Goal: Task Accomplishment & Management: Use online tool/utility

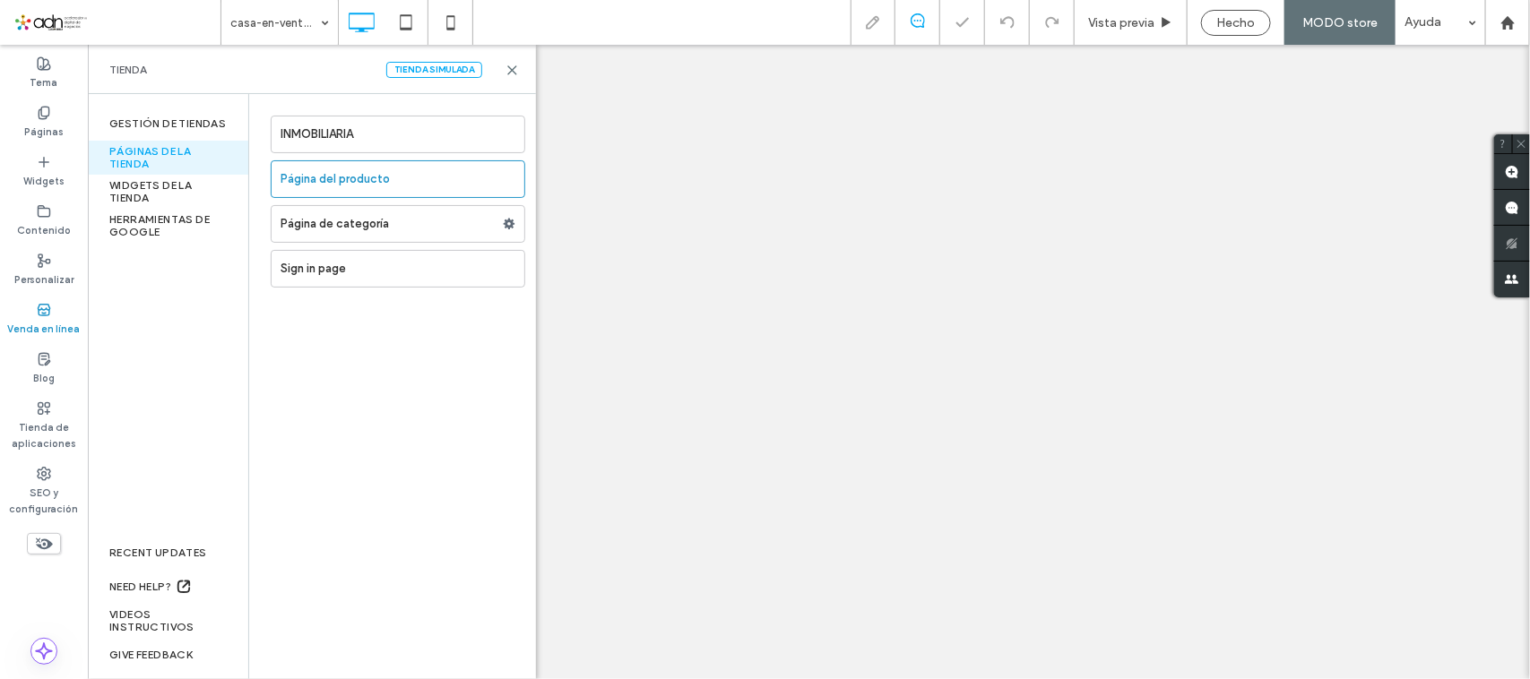
click at [508, 68] on icon at bounding box center [512, 70] width 13 height 13
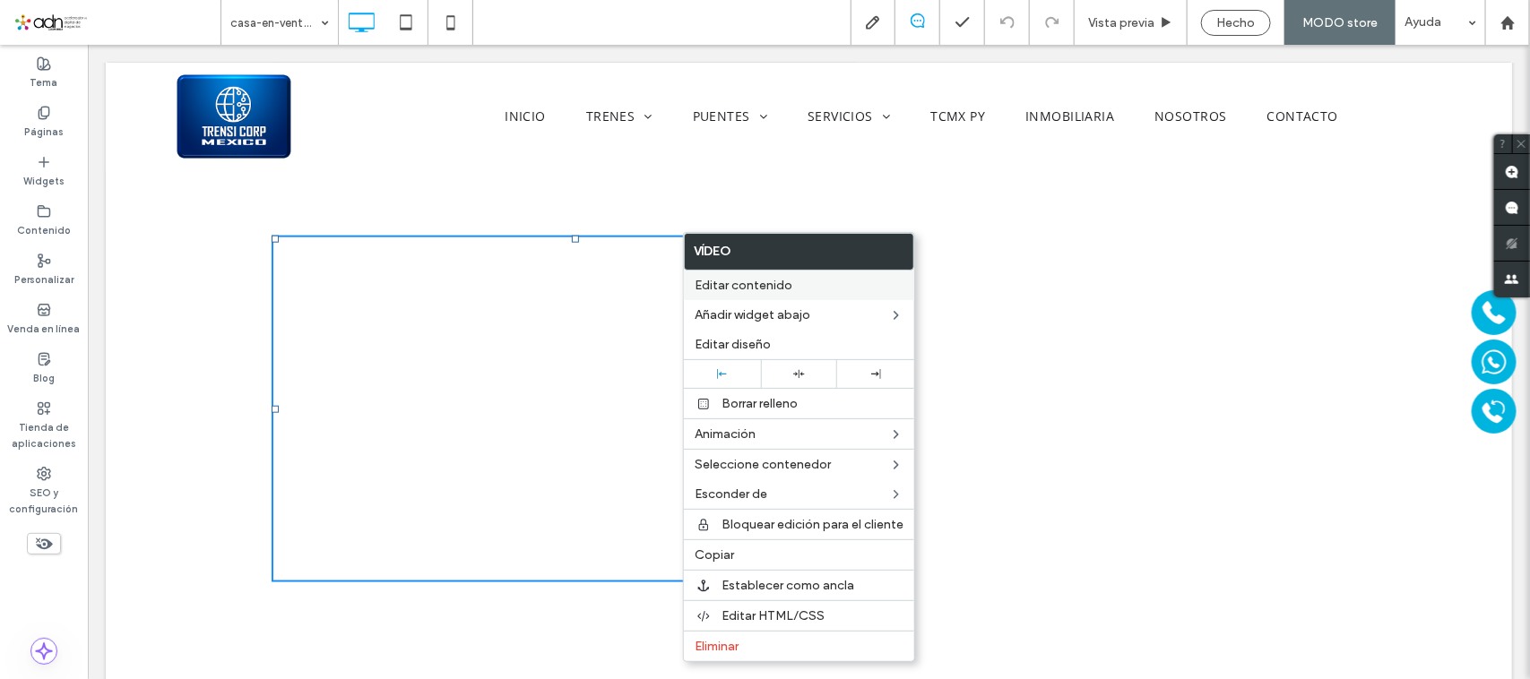
drag, startPoint x: 756, startPoint y: 279, endPoint x: 763, endPoint y: 288, distance: 11.5
click at [763, 288] on span "Editar contenido" at bounding box center [744, 285] width 98 height 15
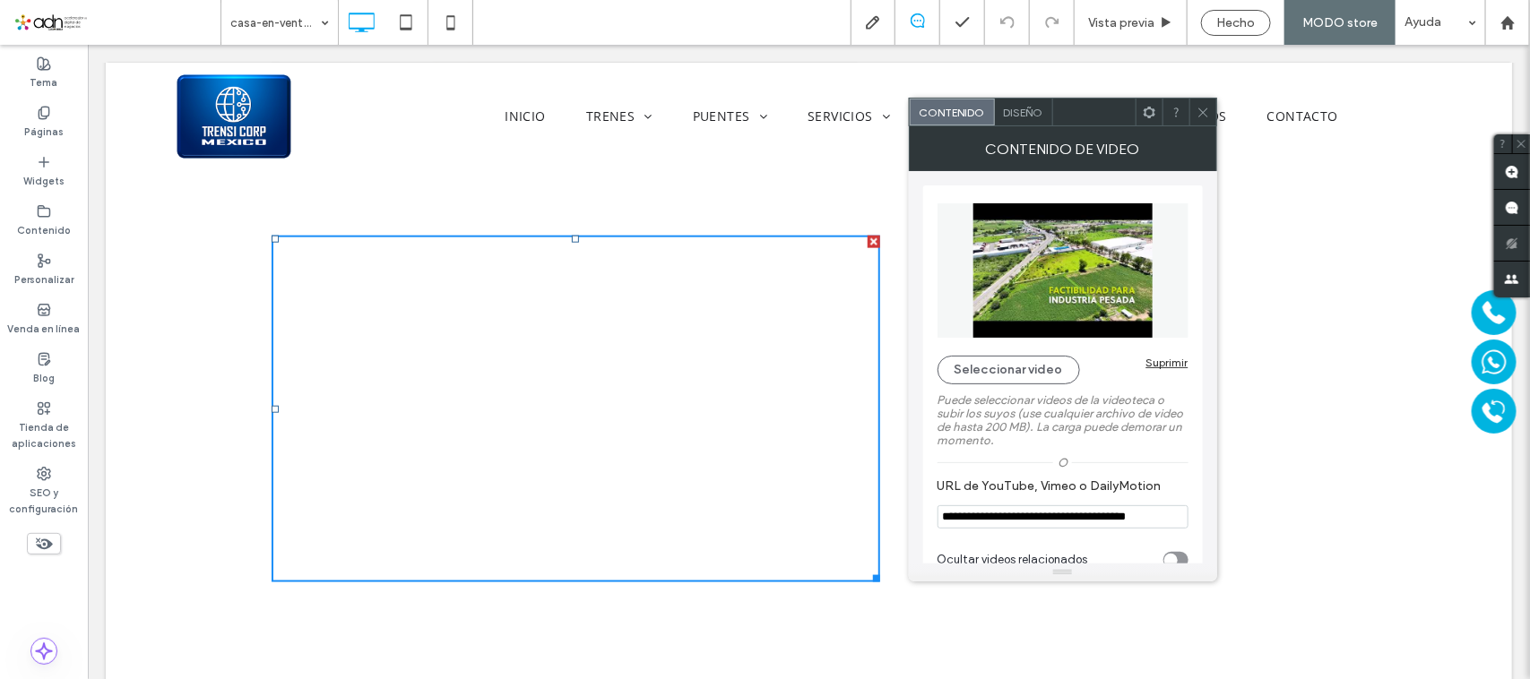
scroll to position [37, 0]
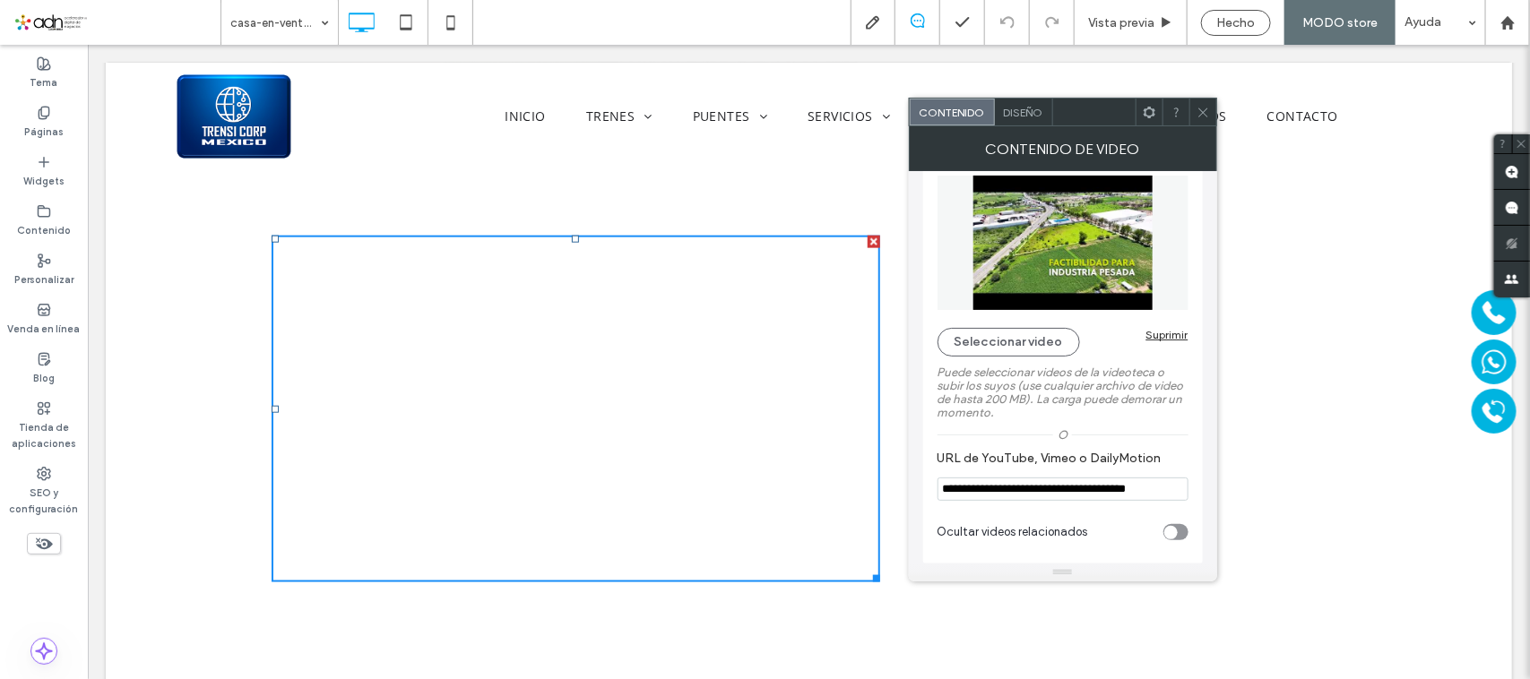
click at [1174, 540] on div "toggle" at bounding box center [1175, 532] width 25 height 16
type input "**********"
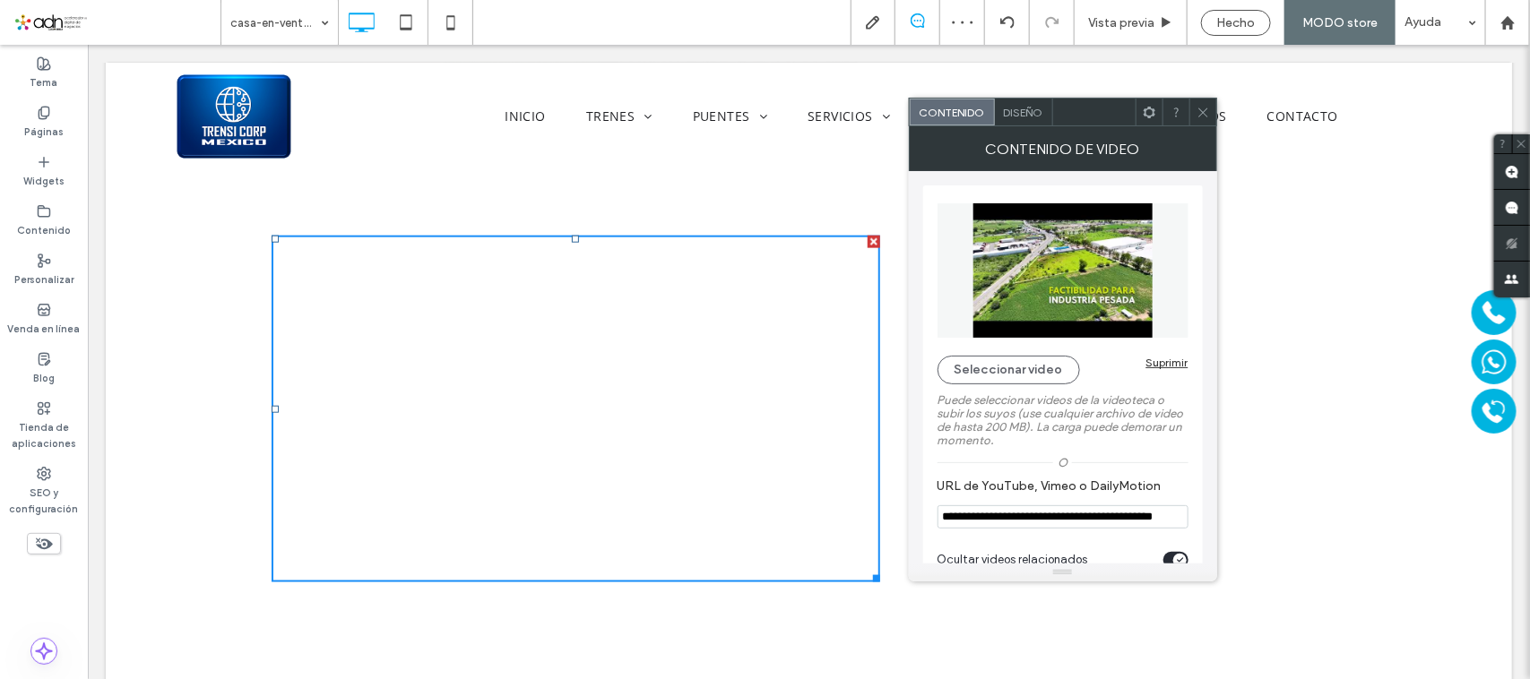
click at [1029, 113] on span "Diseño" at bounding box center [1023, 112] width 39 height 13
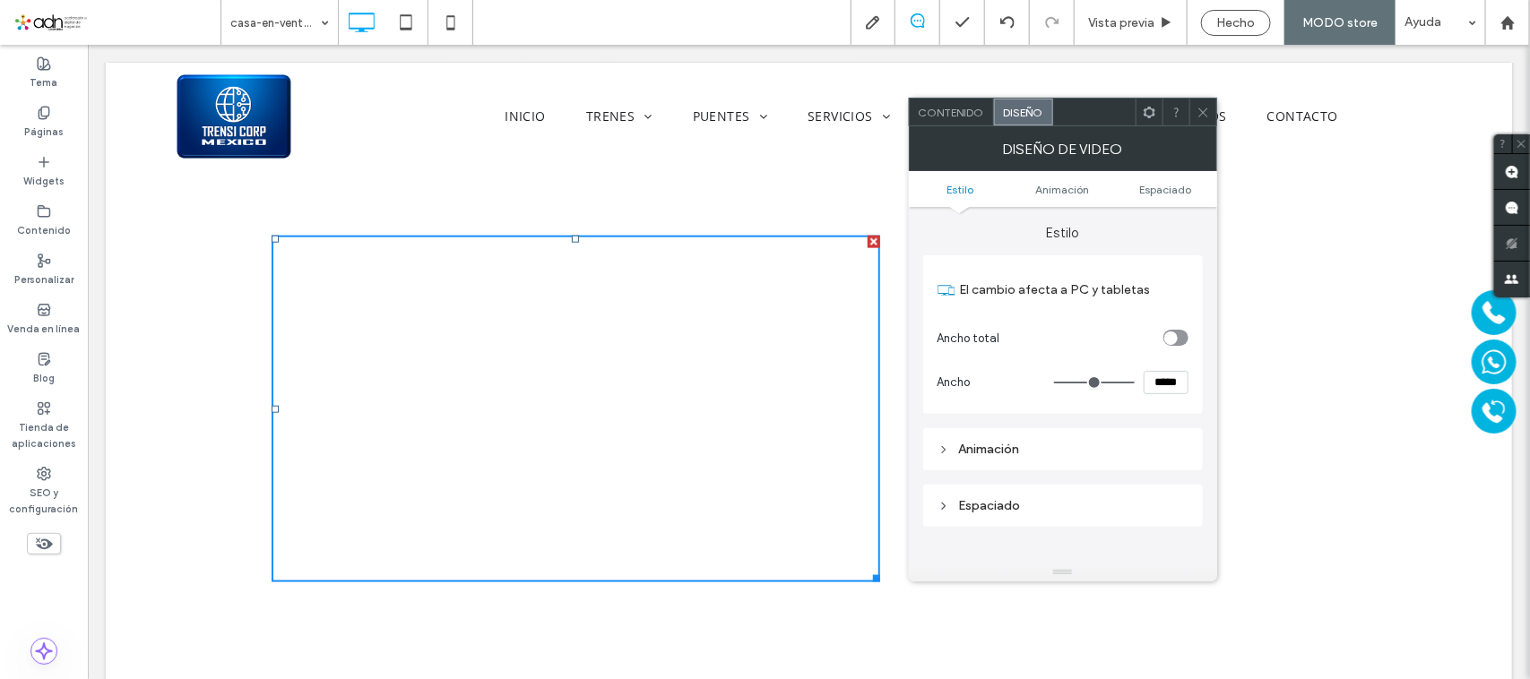
click at [1207, 108] on icon at bounding box center [1203, 112] width 13 height 13
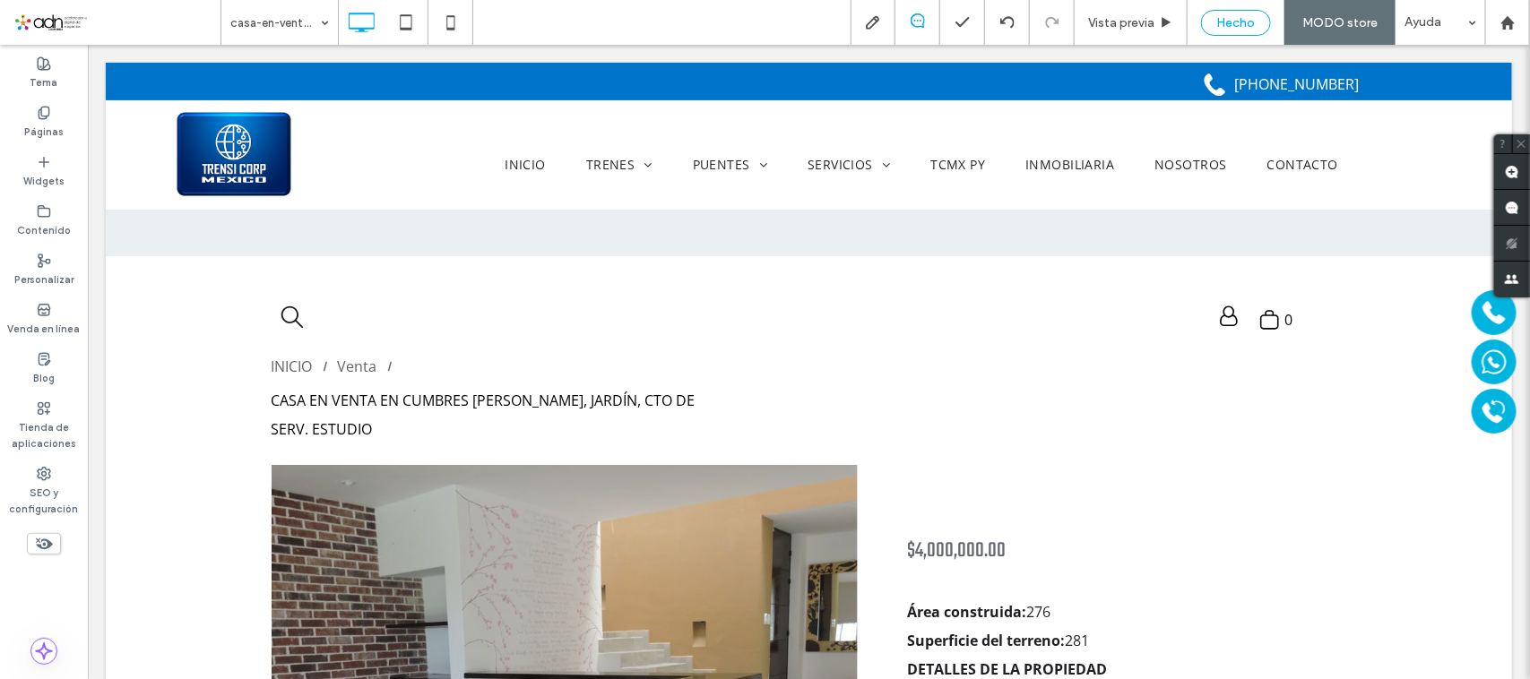
click at [1256, 21] on span "Hecho" at bounding box center [1236, 22] width 39 height 15
click at [1325, 21] on div at bounding box center [765, 339] width 1530 height 679
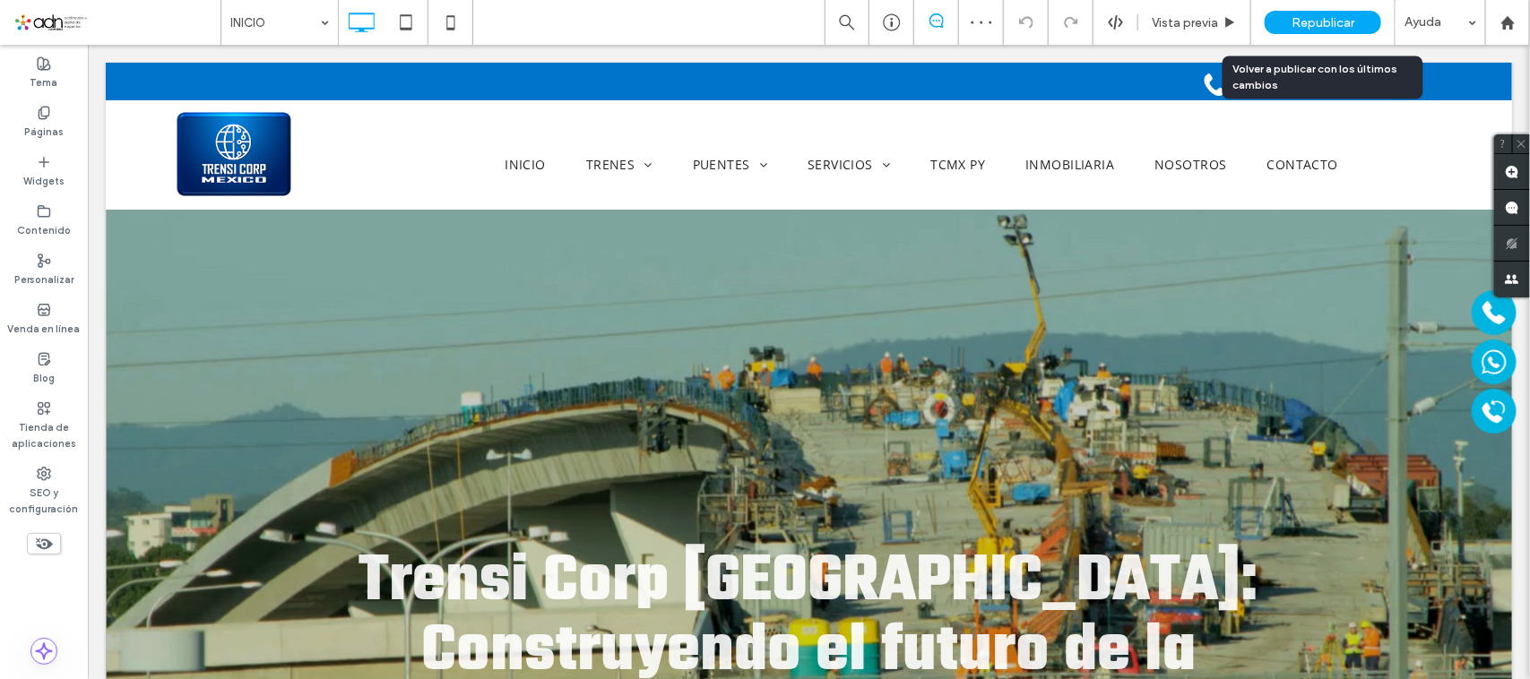
click at [1336, 21] on span "Republicar" at bounding box center [1323, 22] width 63 height 15
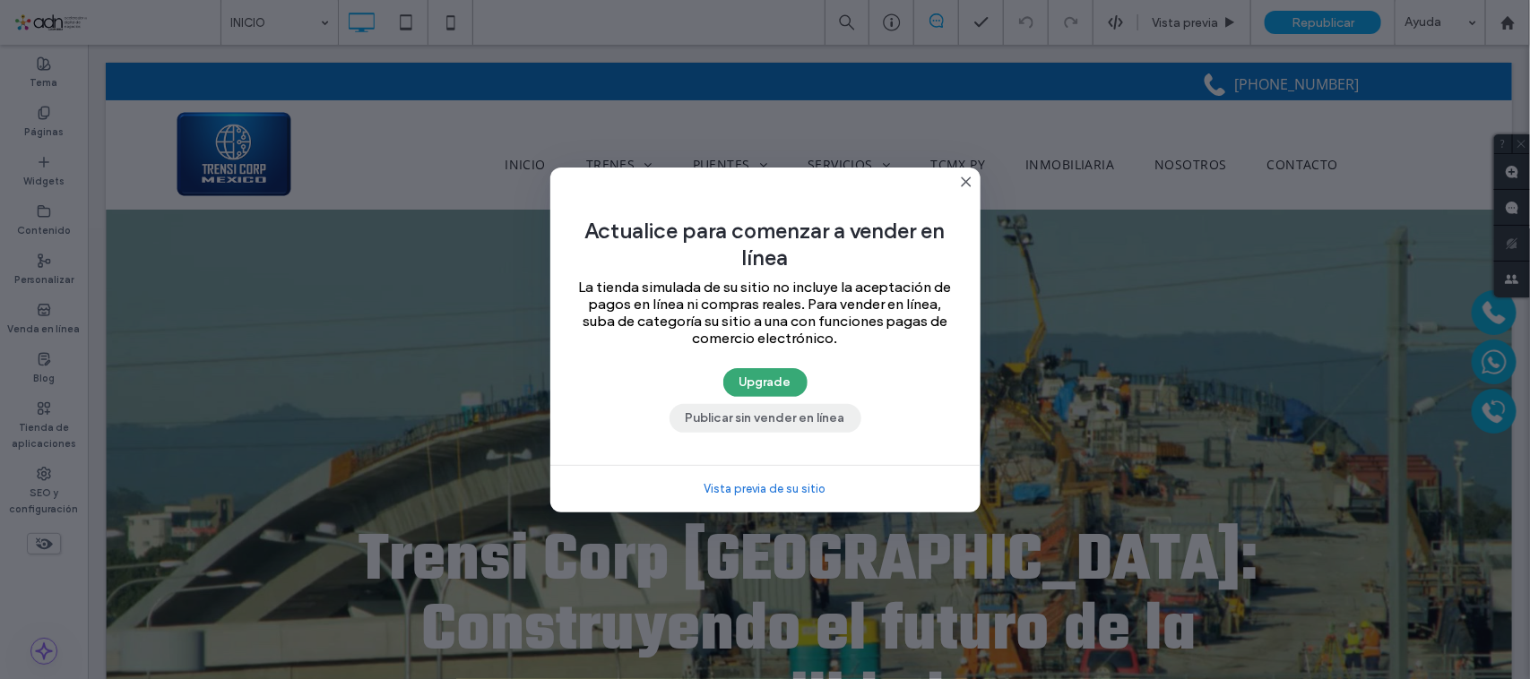
click at [800, 433] on button "Publicar sin vender en línea" at bounding box center [766, 418] width 192 height 29
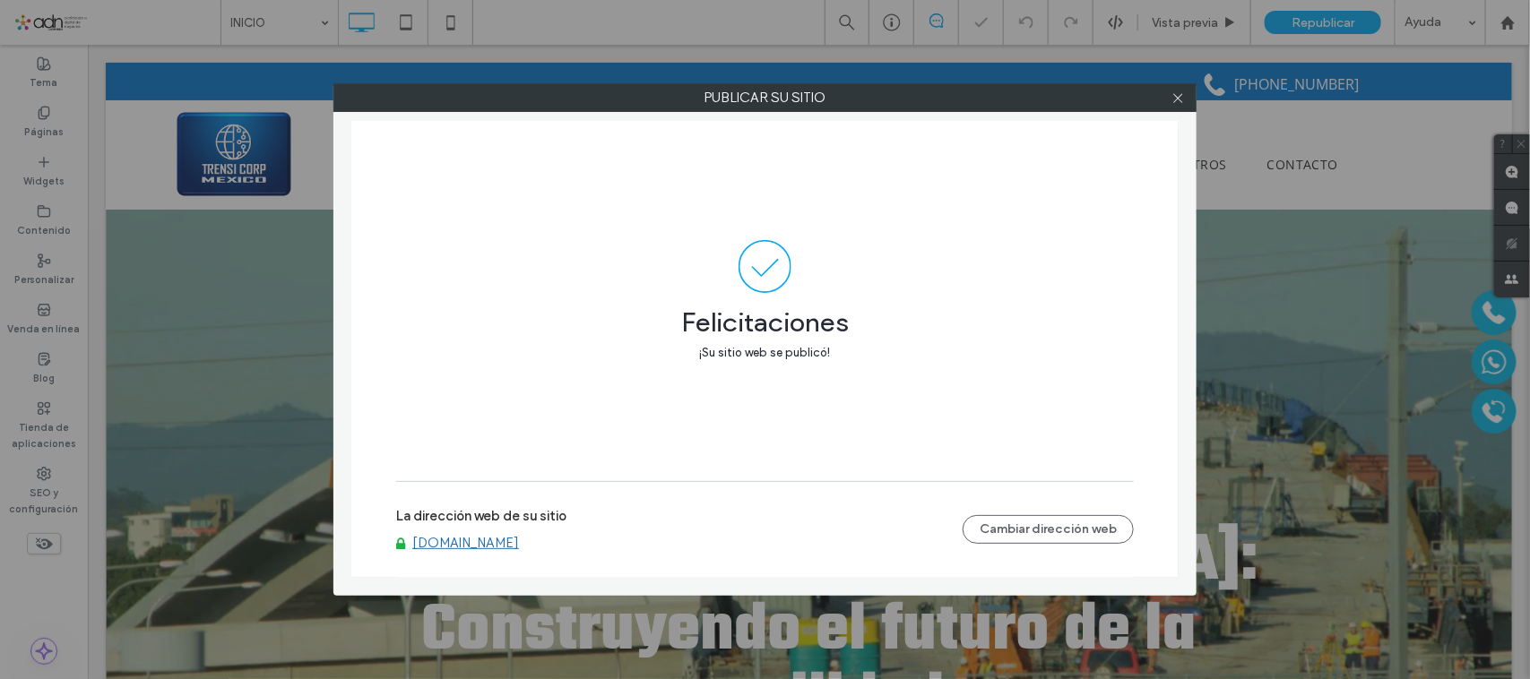
click at [48, 430] on div "Publicar su sitio Felicitaciones ¡Su sitio web se publicó! La dirección web de …" at bounding box center [765, 339] width 1530 height 679
click at [1165, 88] on div at bounding box center [1177, 97] width 27 height 27
click at [1180, 99] on icon at bounding box center [1177, 97] width 13 height 13
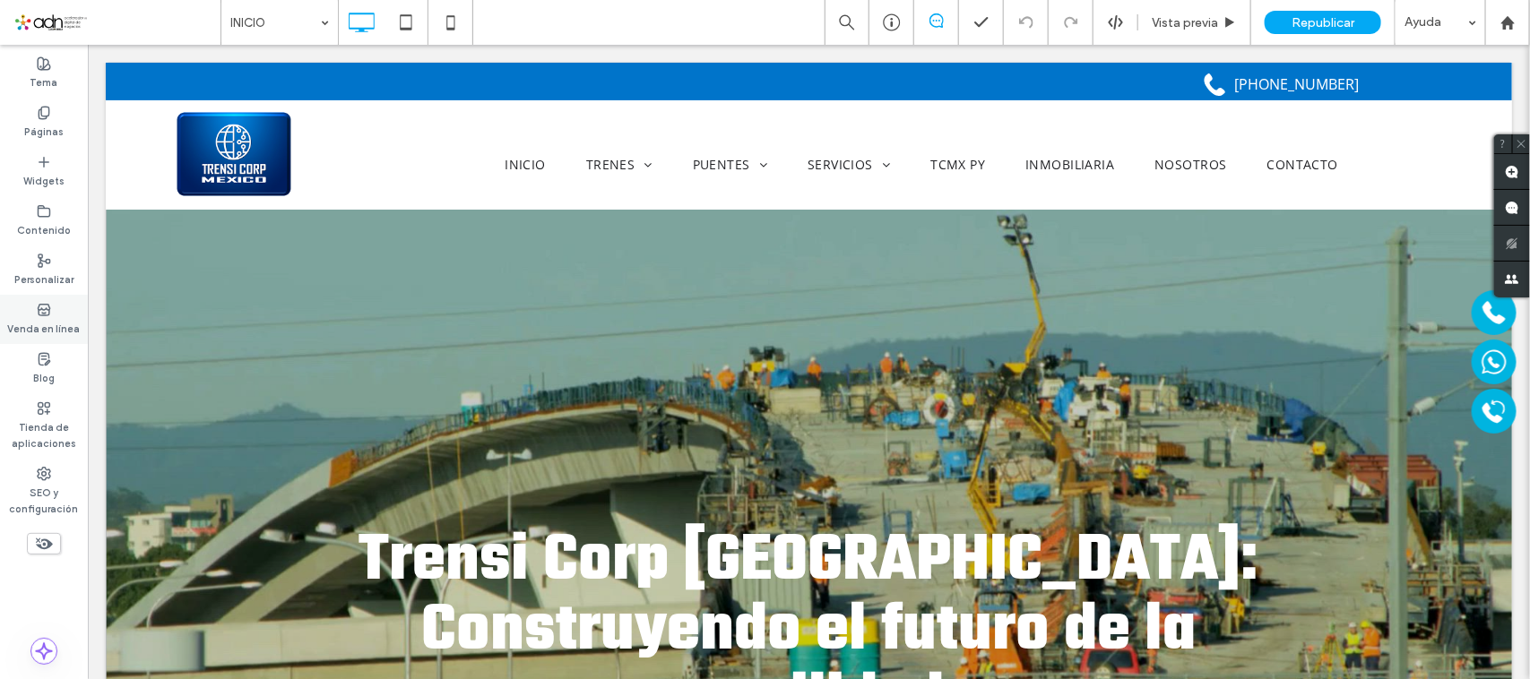
click at [49, 309] on use at bounding box center [44, 309] width 12 height 11
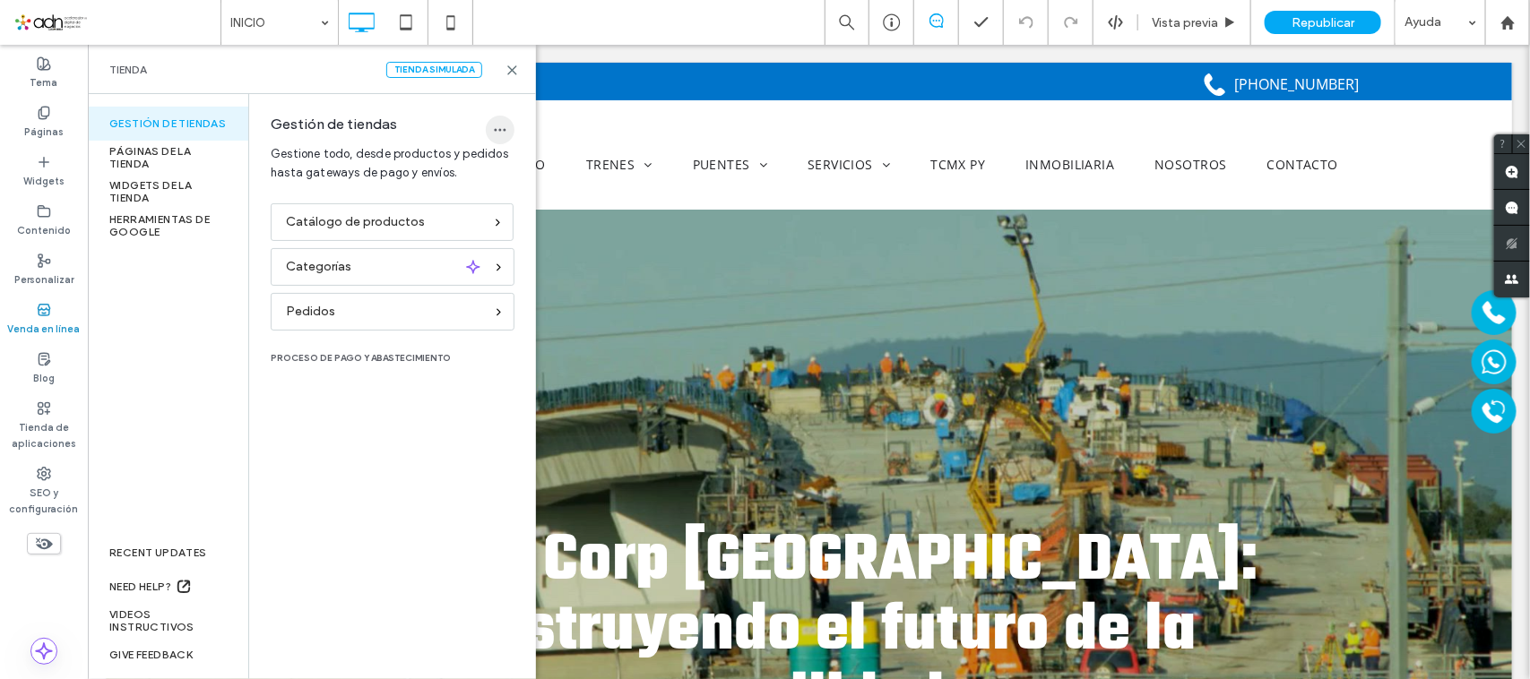
click at [502, 130] on icon "button" at bounding box center [500, 130] width 14 height 14
click at [139, 154] on div "PÁGINAS DE LA TIENDA" at bounding box center [168, 158] width 160 height 34
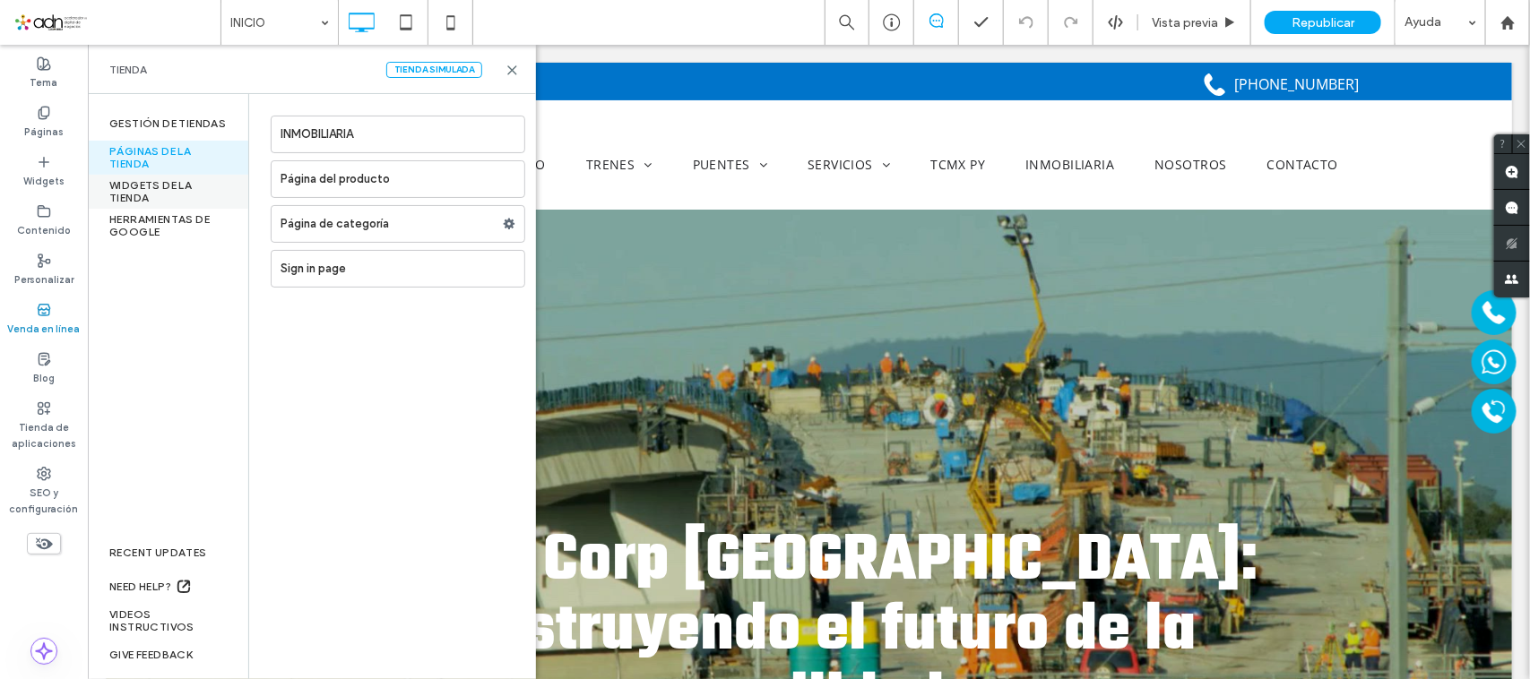
click at [146, 194] on div "WIDGETS DE LA TIENDA" at bounding box center [168, 192] width 160 height 34
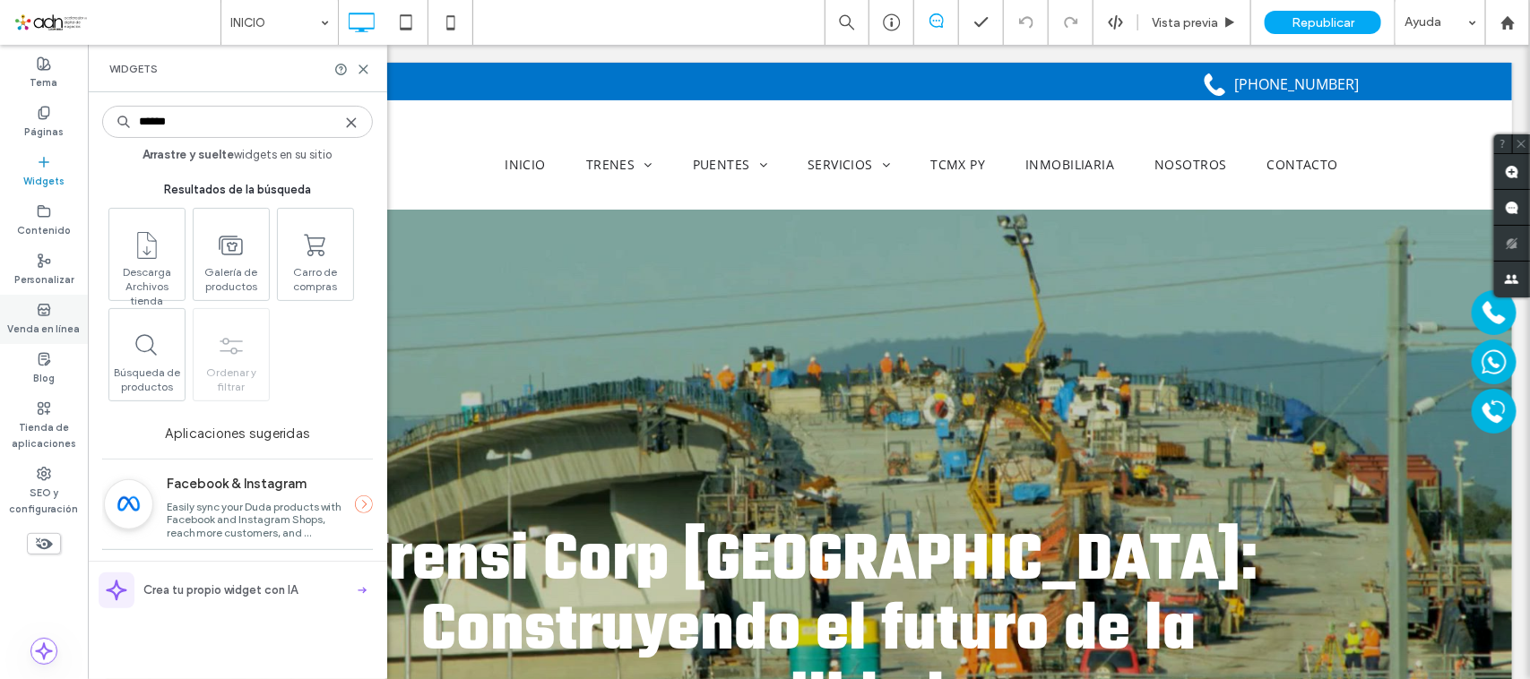
click at [54, 315] on div "Venda en línea" at bounding box center [44, 319] width 88 height 49
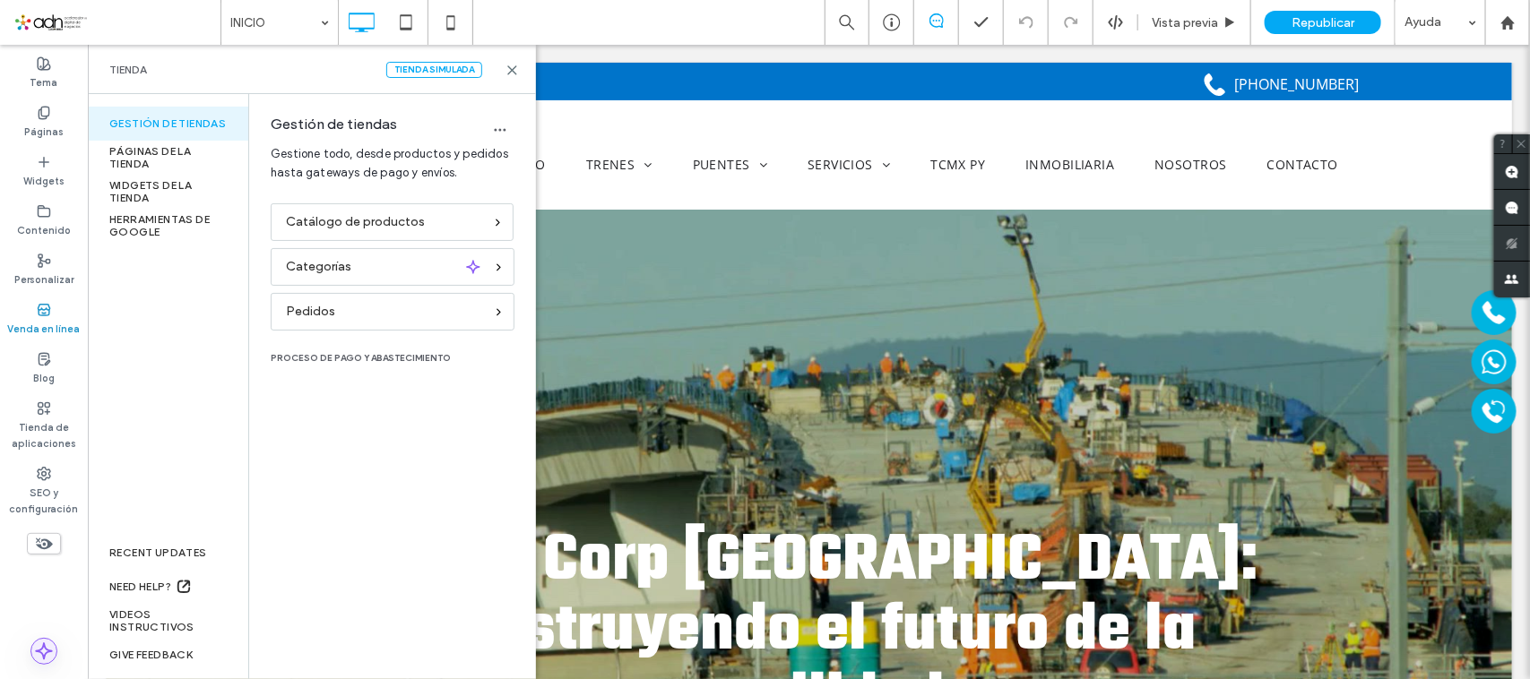
click at [50, 657] on icon at bounding box center [44, 652] width 18 height 18
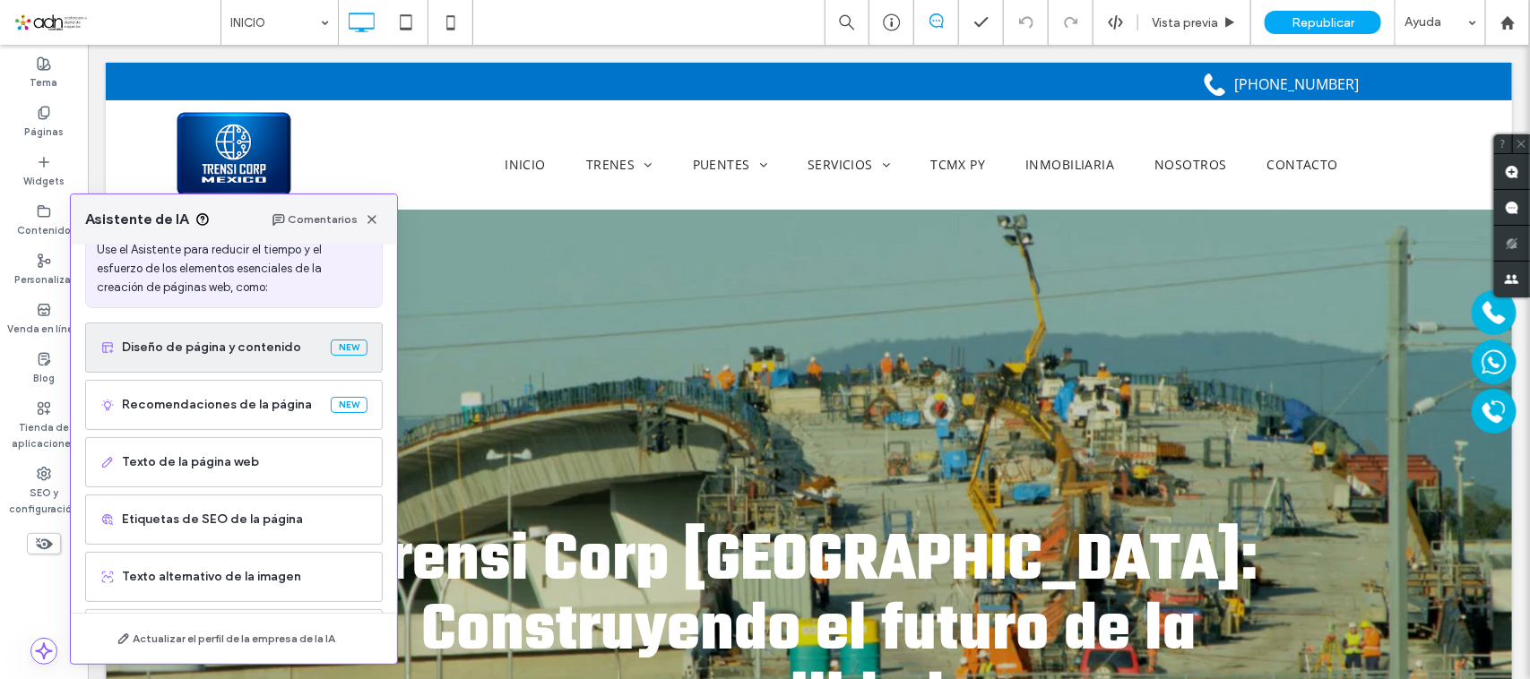
scroll to position [112, 0]
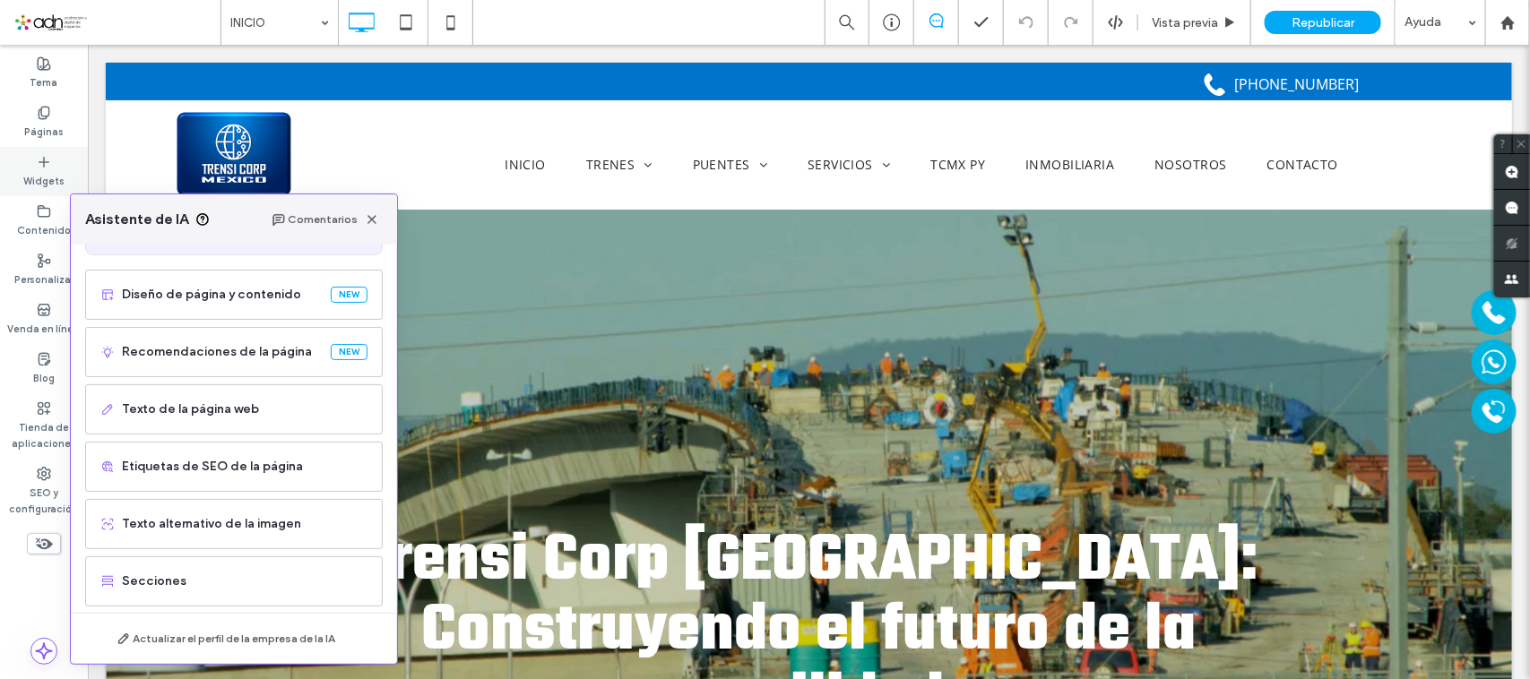
click at [41, 182] on label "Widgets" at bounding box center [43, 179] width 41 height 20
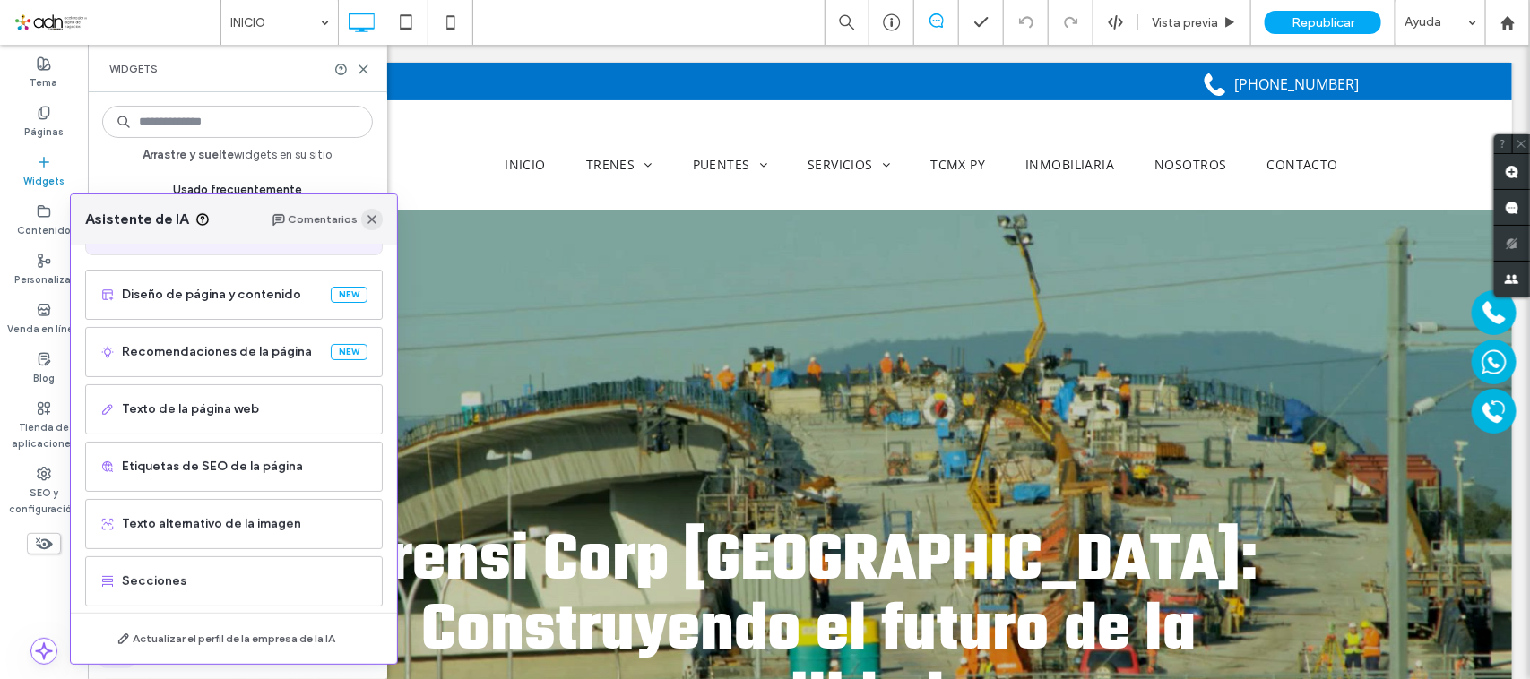
click at [378, 220] on icon "button" at bounding box center [372, 219] width 14 height 14
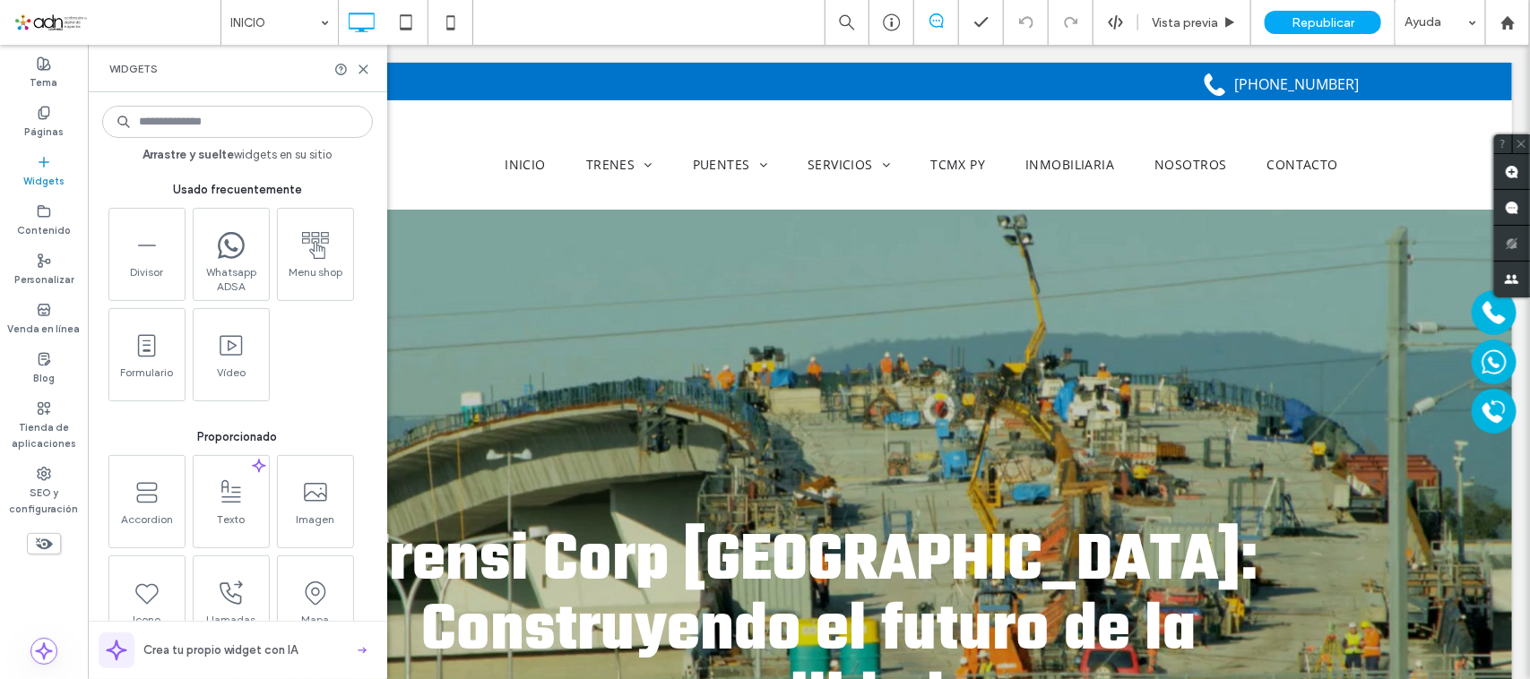
click at [255, 653] on span "Crea tu propio widget con IA" at bounding box center [220, 651] width 154 height 18
click at [1516, 21] on div at bounding box center [1507, 22] width 43 height 15
